Goal: Task Accomplishment & Management: Use online tool/utility

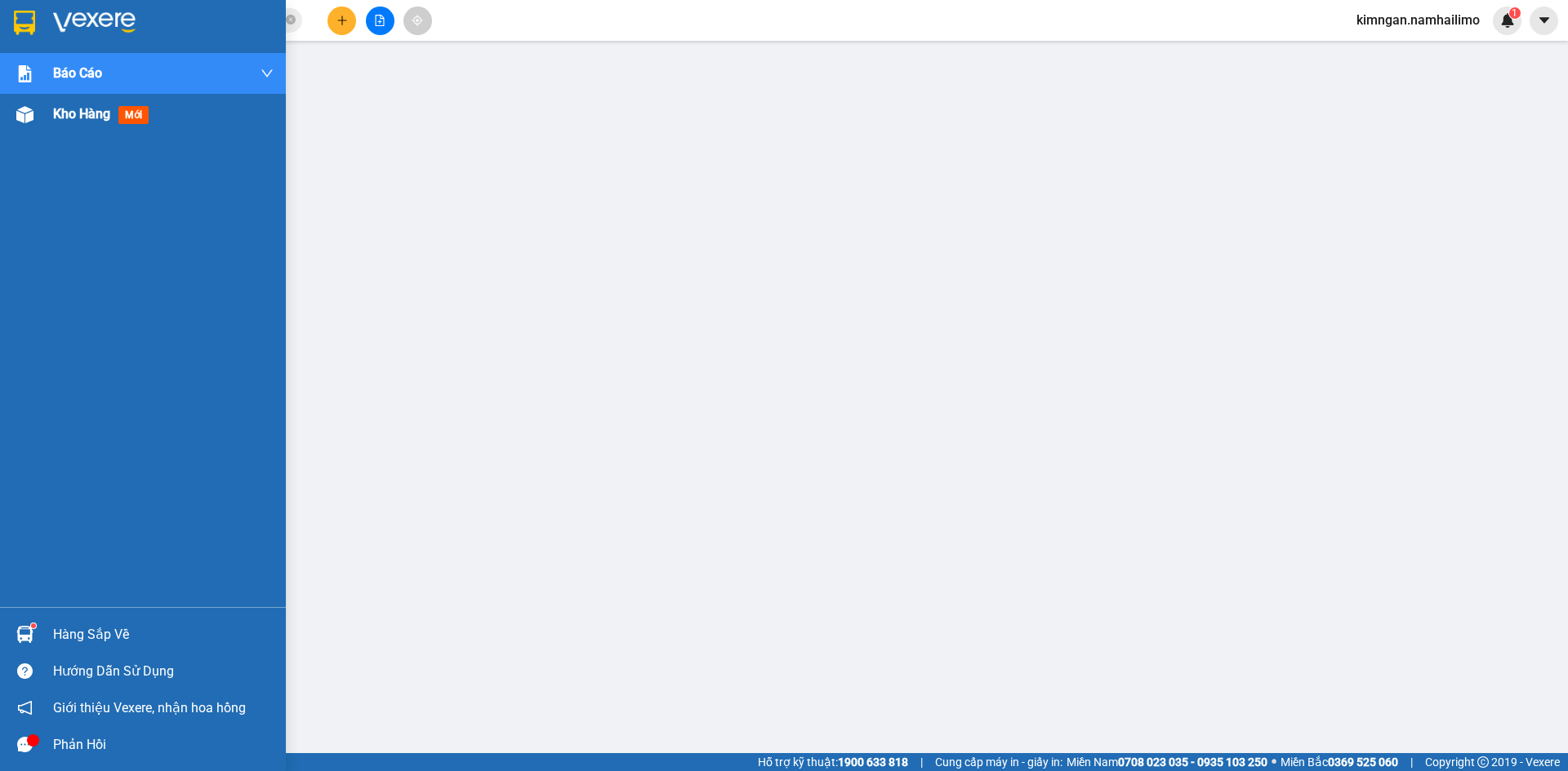
click at [53, 118] on span "Kho hàng" at bounding box center [82, 114] width 57 height 15
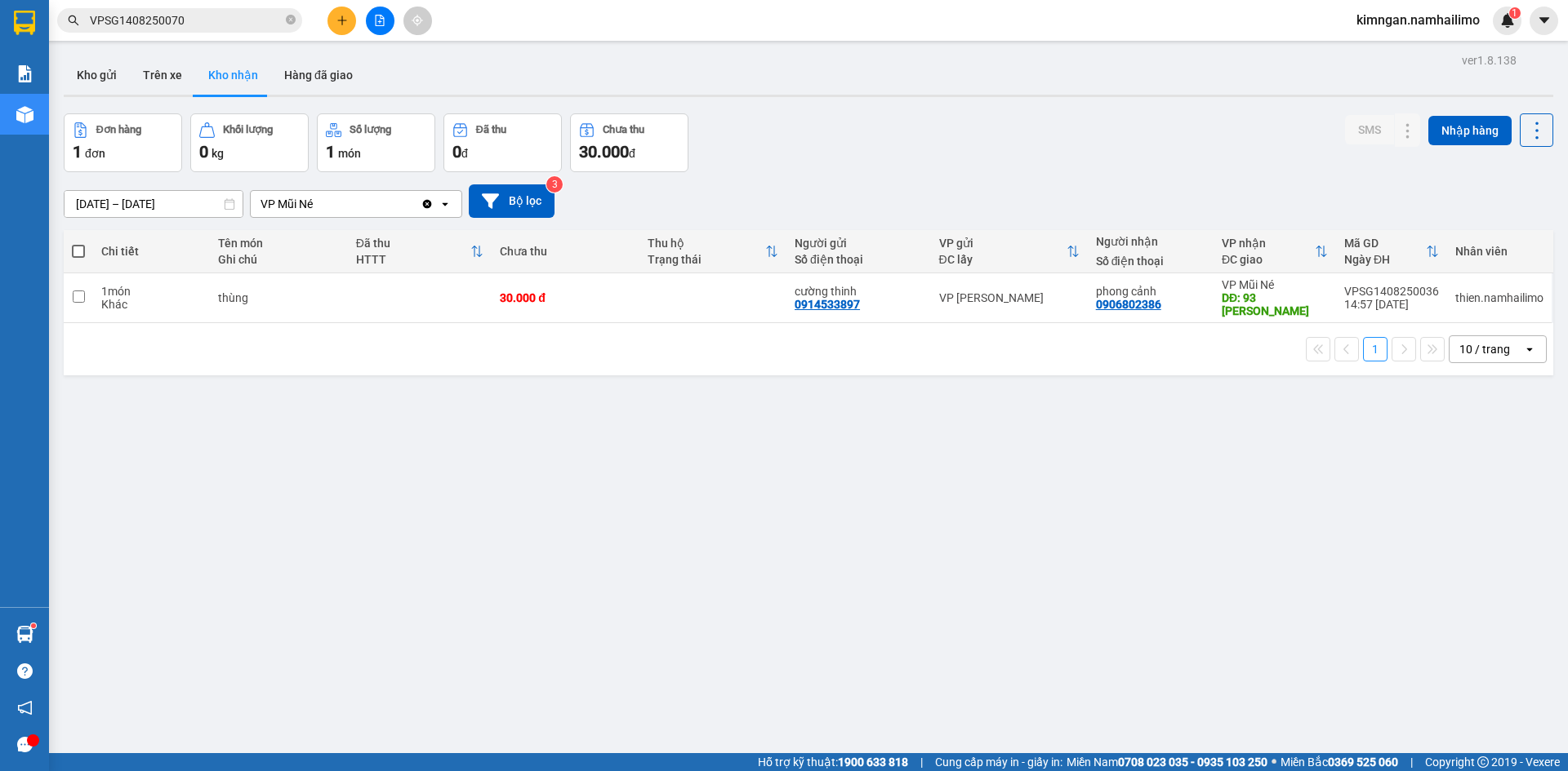
click at [63, 73] on div "ver 1.8.138 Kho gửi Trên xe Kho nhận Hàng đã giao Đơn hàng 1 đơn Khối lượng 0 k…" at bounding box center [808, 434] width 1502 height 771
click at [75, 74] on button "Kho gửi" at bounding box center [97, 75] width 67 height 40
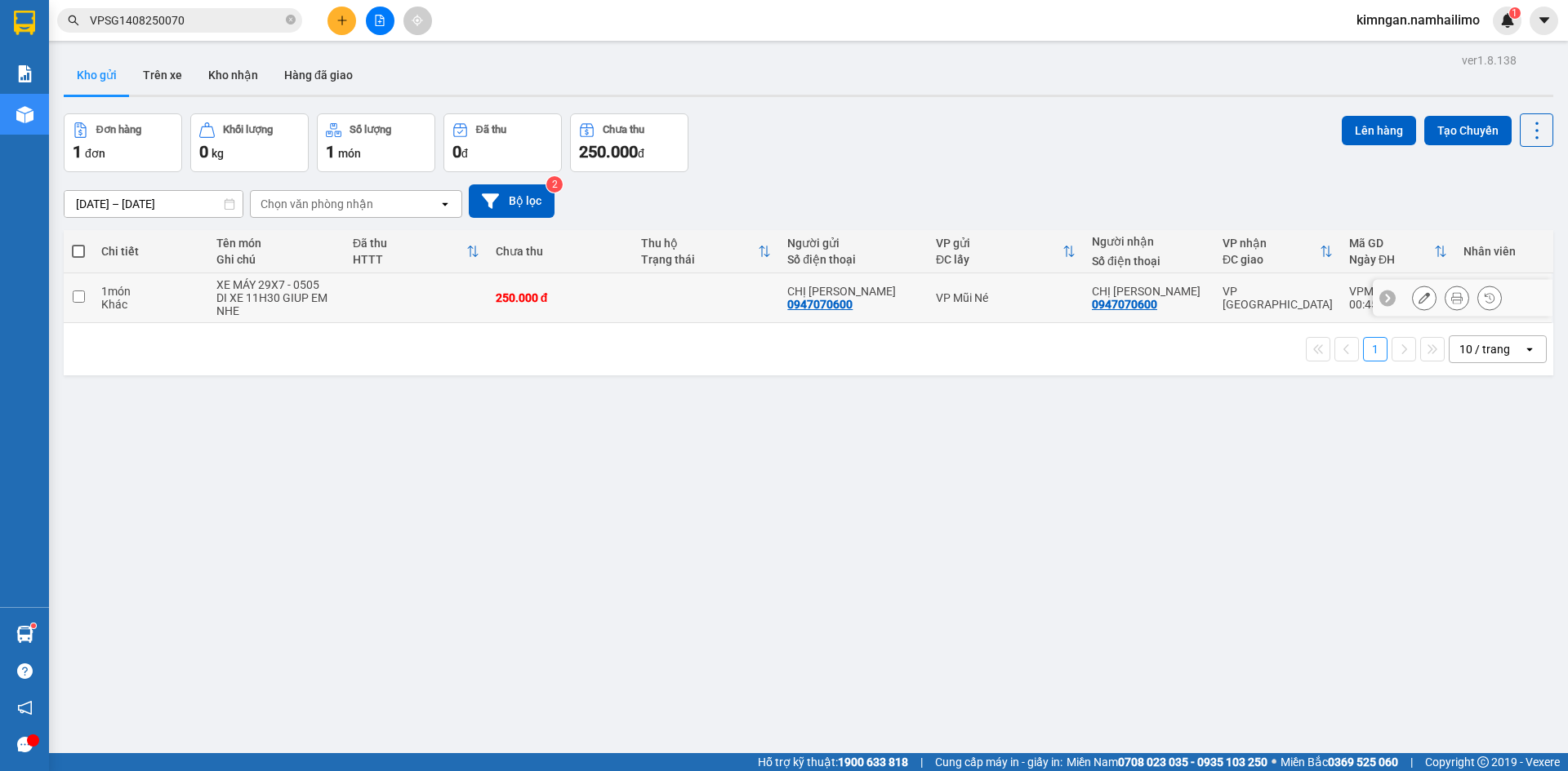
click at [116, 286] on div "1 món" at bounding box center [150, 291] width 99 height 13
checkbox input "true"
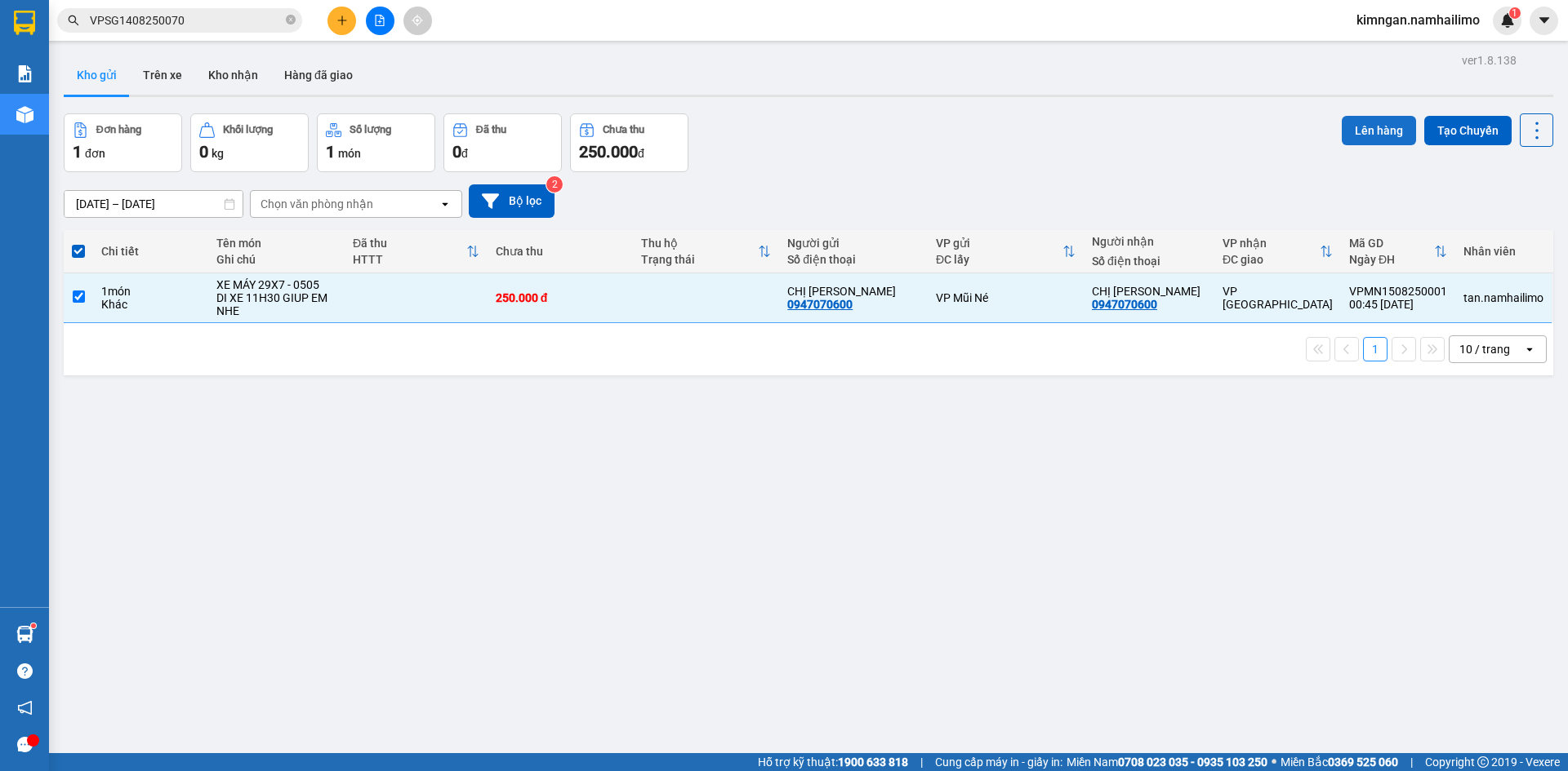
click at [1371, 139] on button "Lên hàng" at bounding box center [1379, 130] width 74 height 29
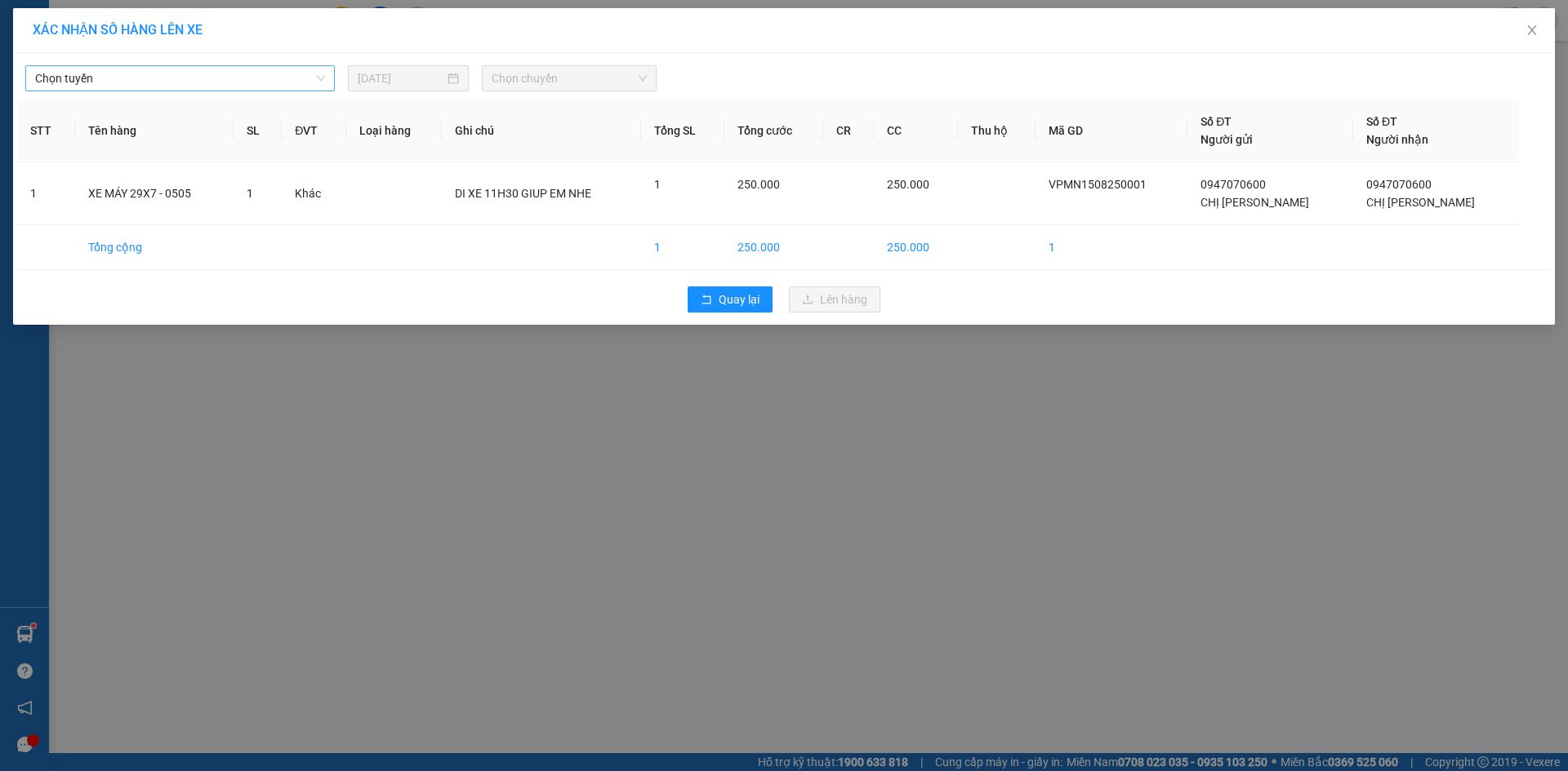
click at [268, 91] on div "Chọn tuyến" at bounding box center [180, 78] width 310 height 26
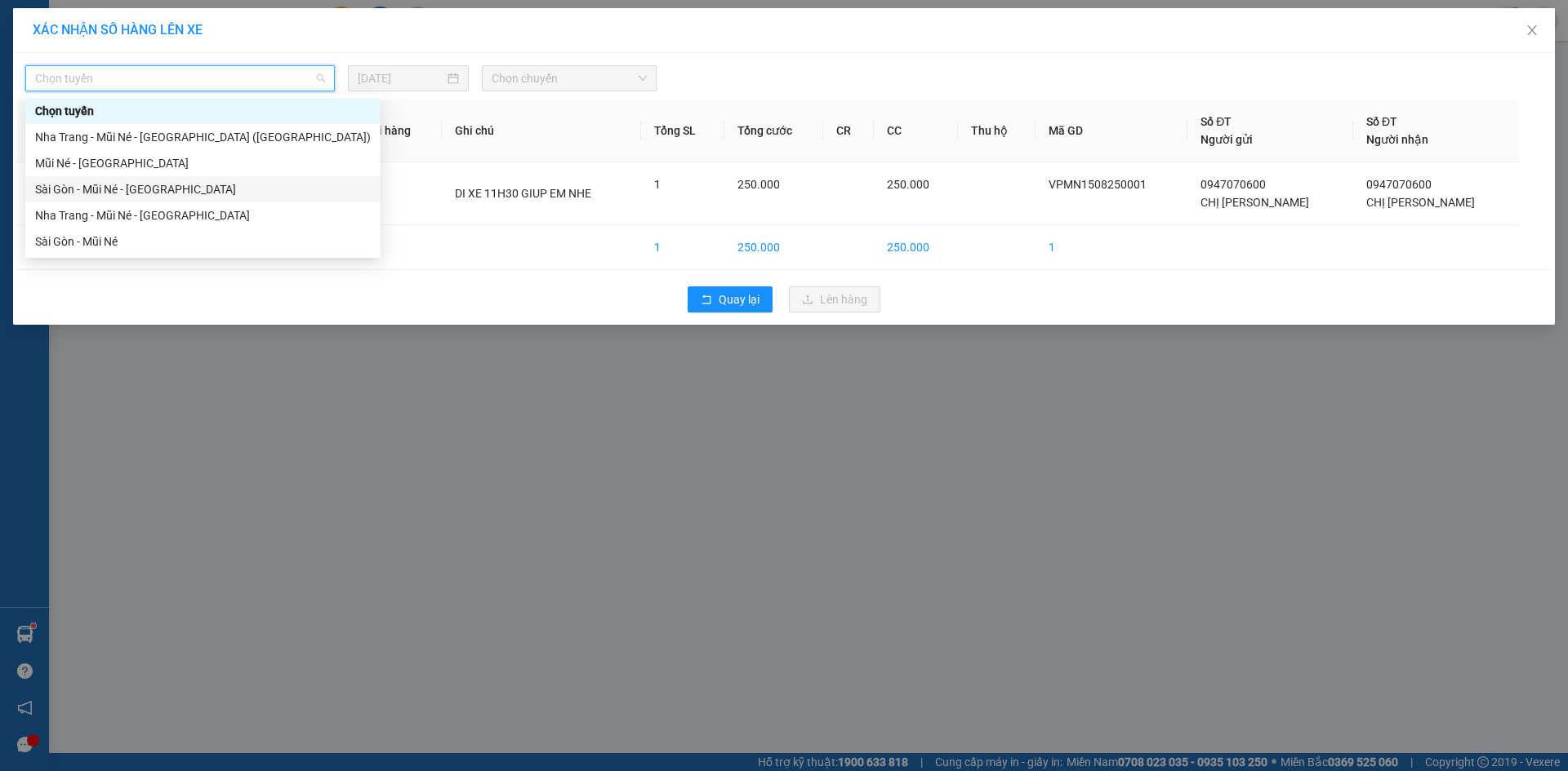
click at [208, 188] on div "Sài Gòn - Mũi Né - [GEOGRAPHIC_DATA]" at bounding box center [203, 189] width 336 height 18
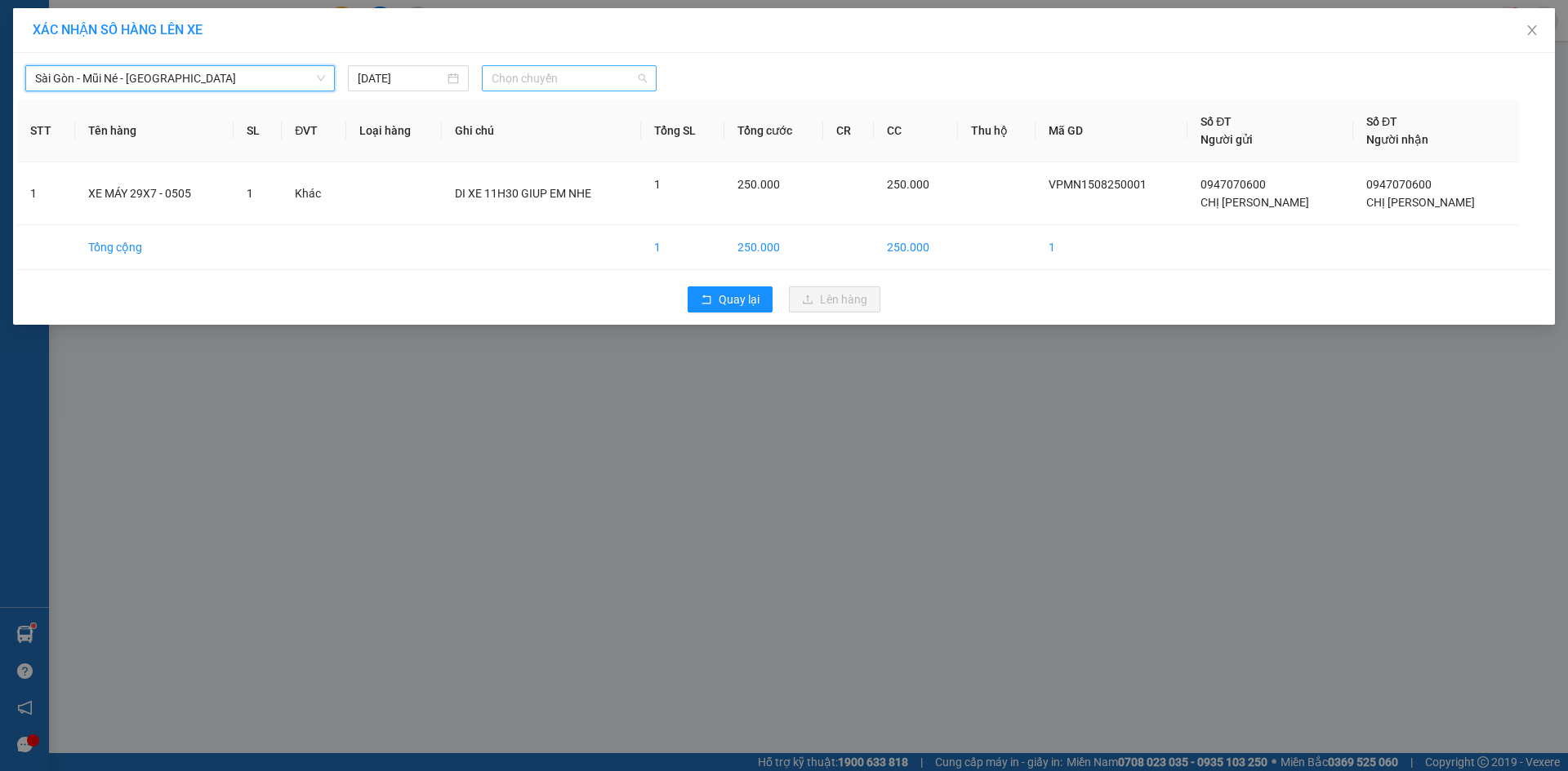
click at [540, 83] on span "Chọn chuyến" at bounding box center [569, 78] width 155 height 24
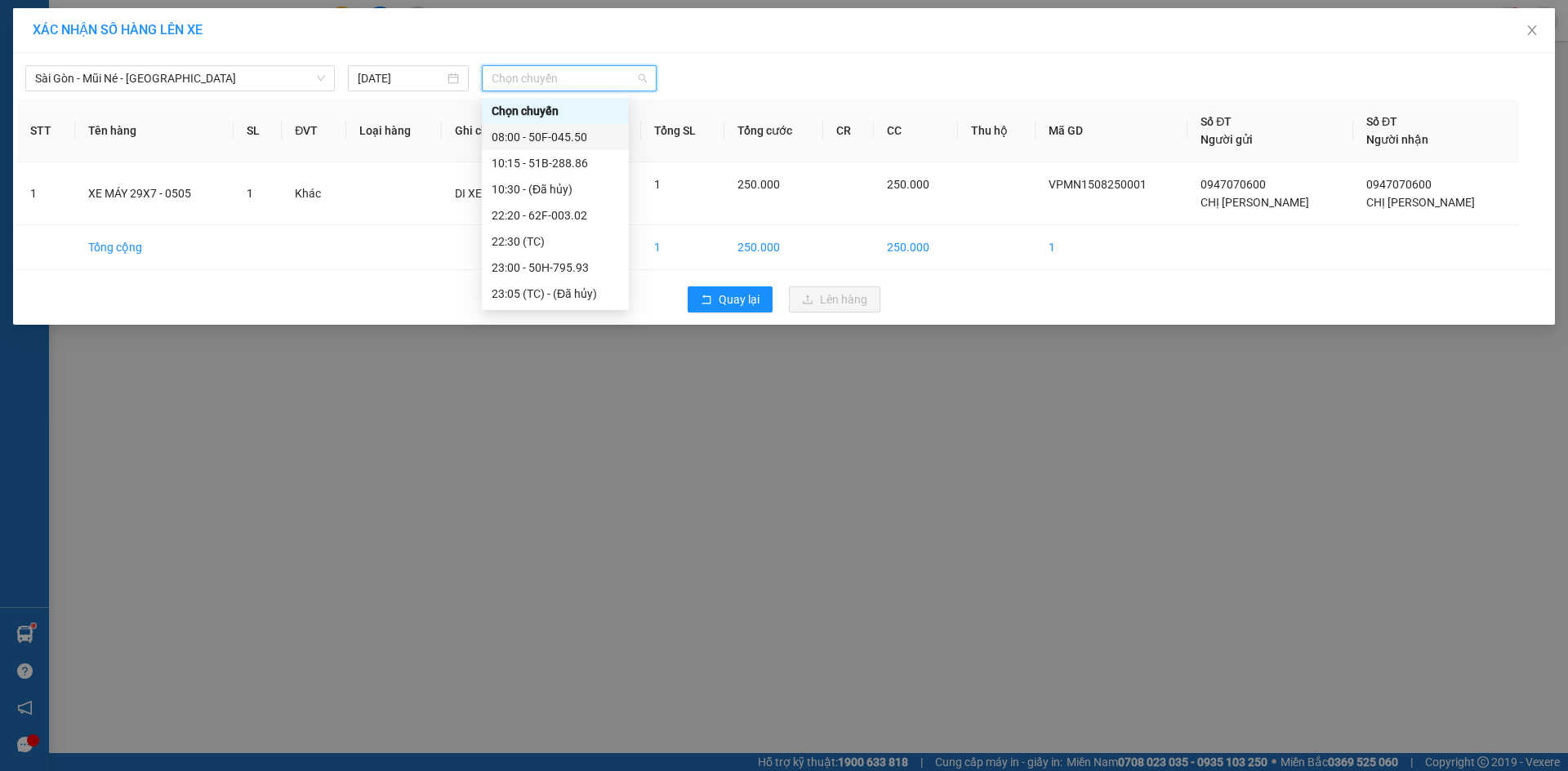
click at [561, 126] on div "08:00 - 50F-045.50" at bounding box center [555, 136] width 147 height 26
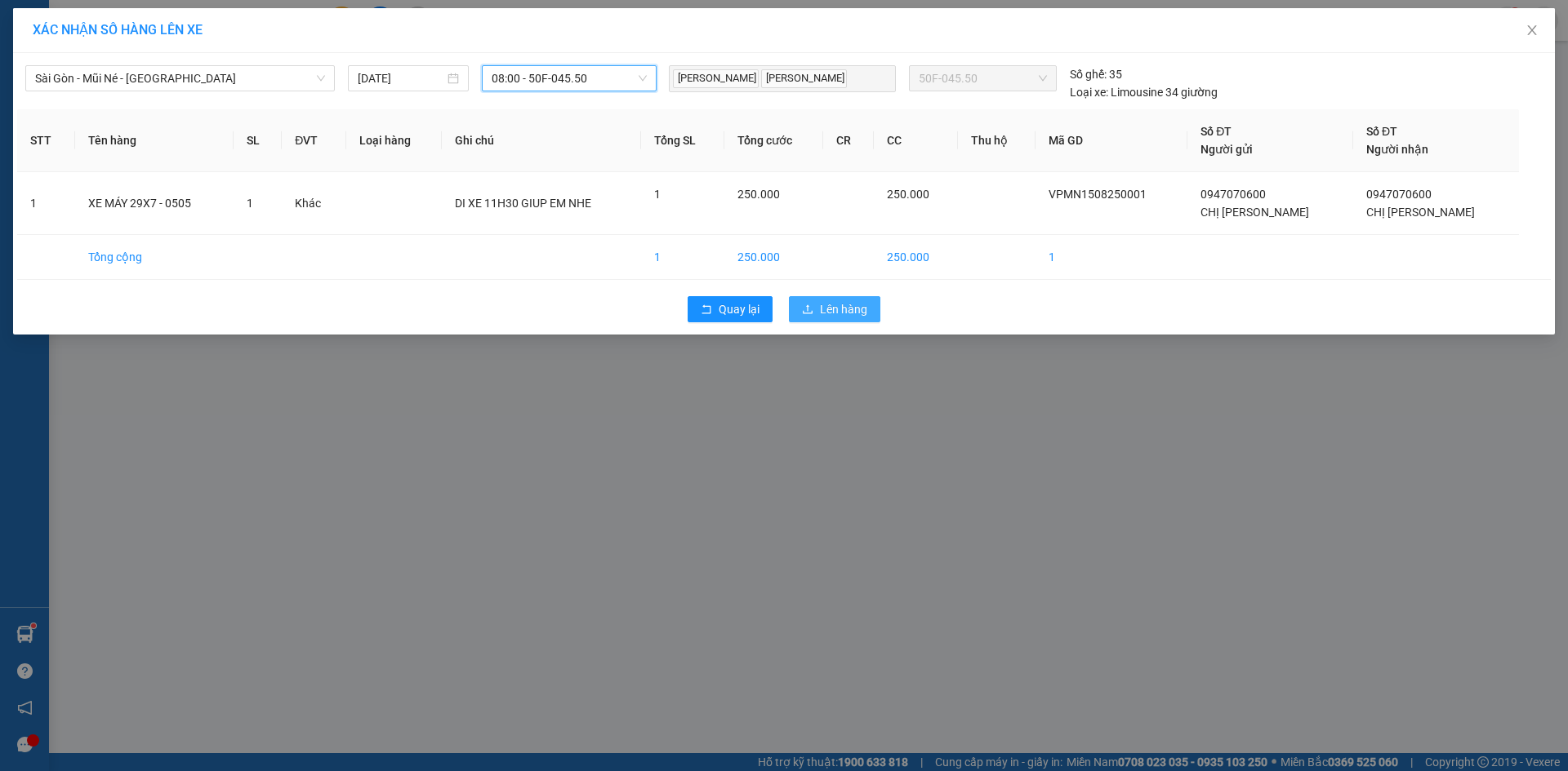
click at [829, 316] on span "Lên hàng" at bounding box center [844, 309] width 47 height 18
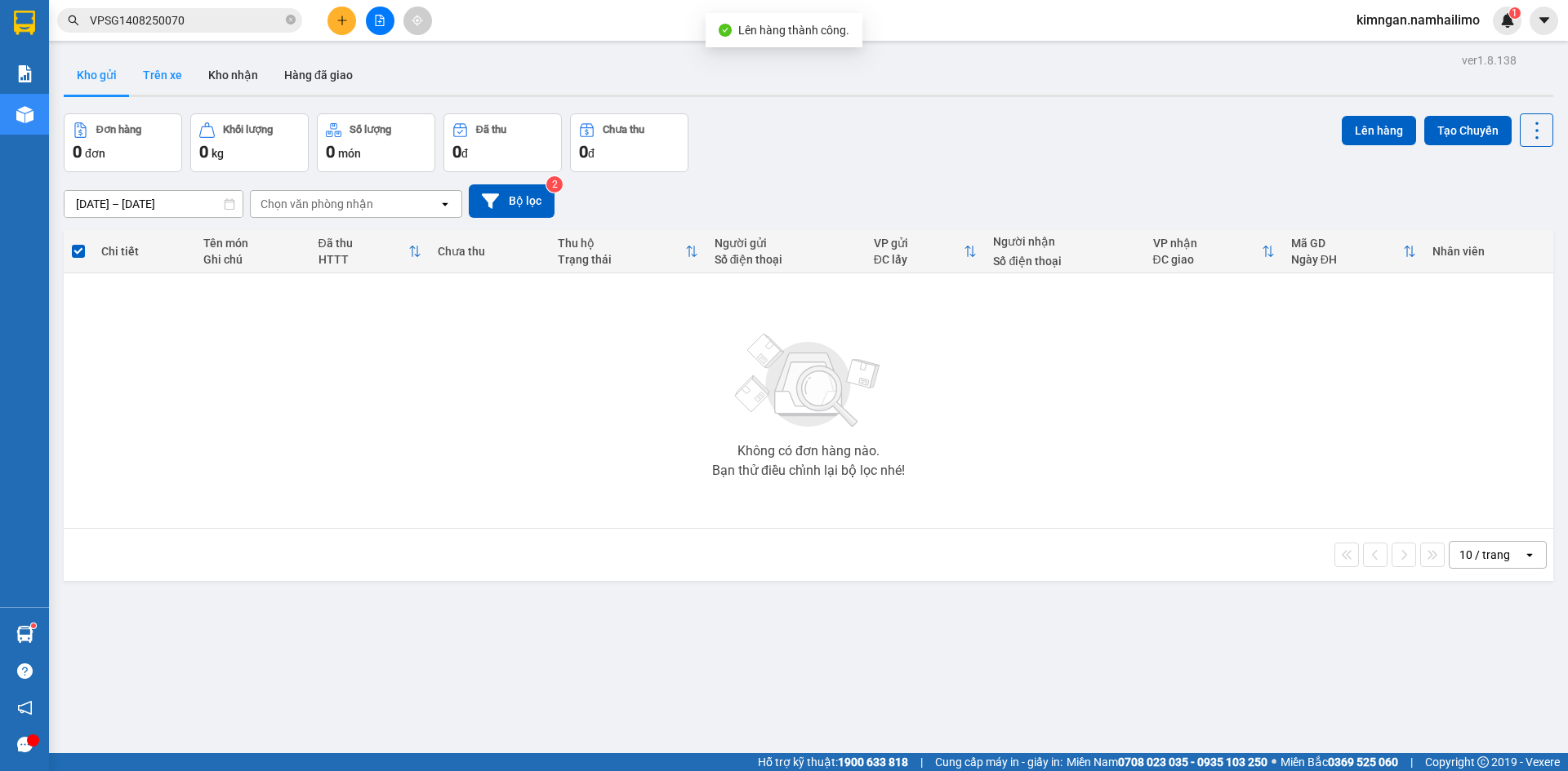
click at [183, 70] on button "Trên xe" at bounding box center [163, 75] width 66 height 40
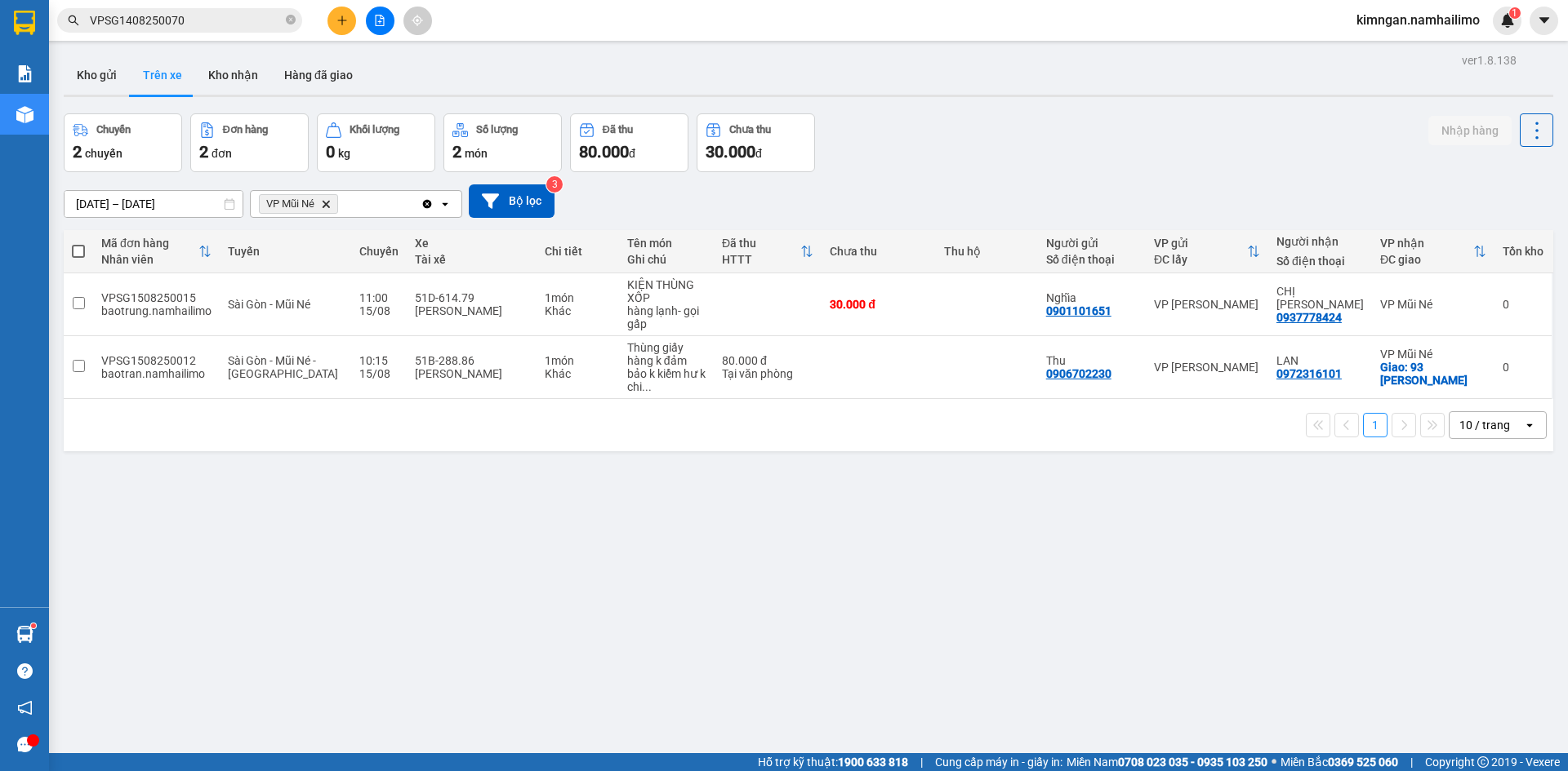
click at [331, 200] on icon "Delete" at bounding box center [326, 205] width 10 height 10
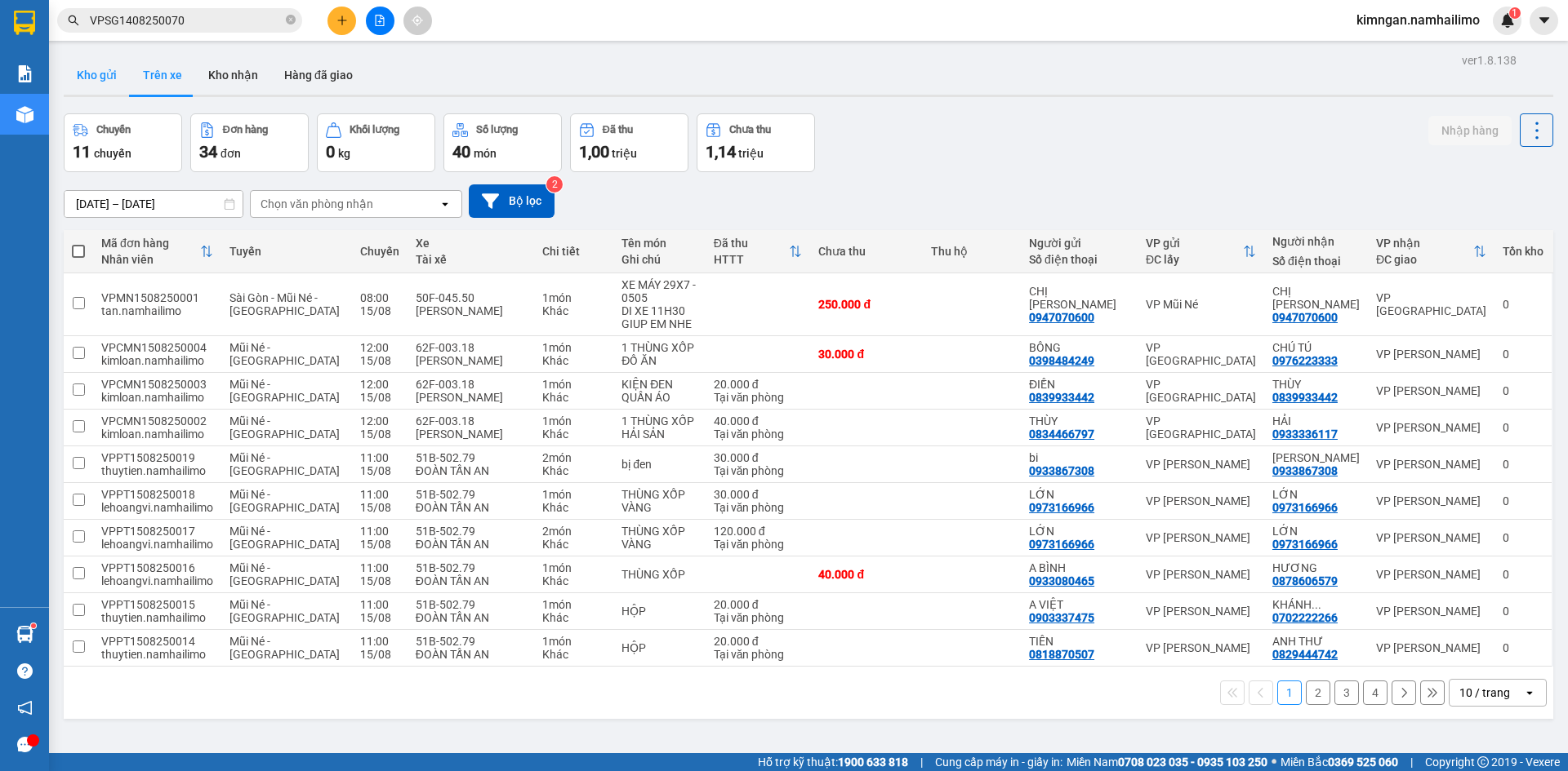
click at [102, 73] on button "Kho gửi" at bounding box center [97, 75] width 67 height 40
